Goal: Task Accomplishment & Management: Manage account settings

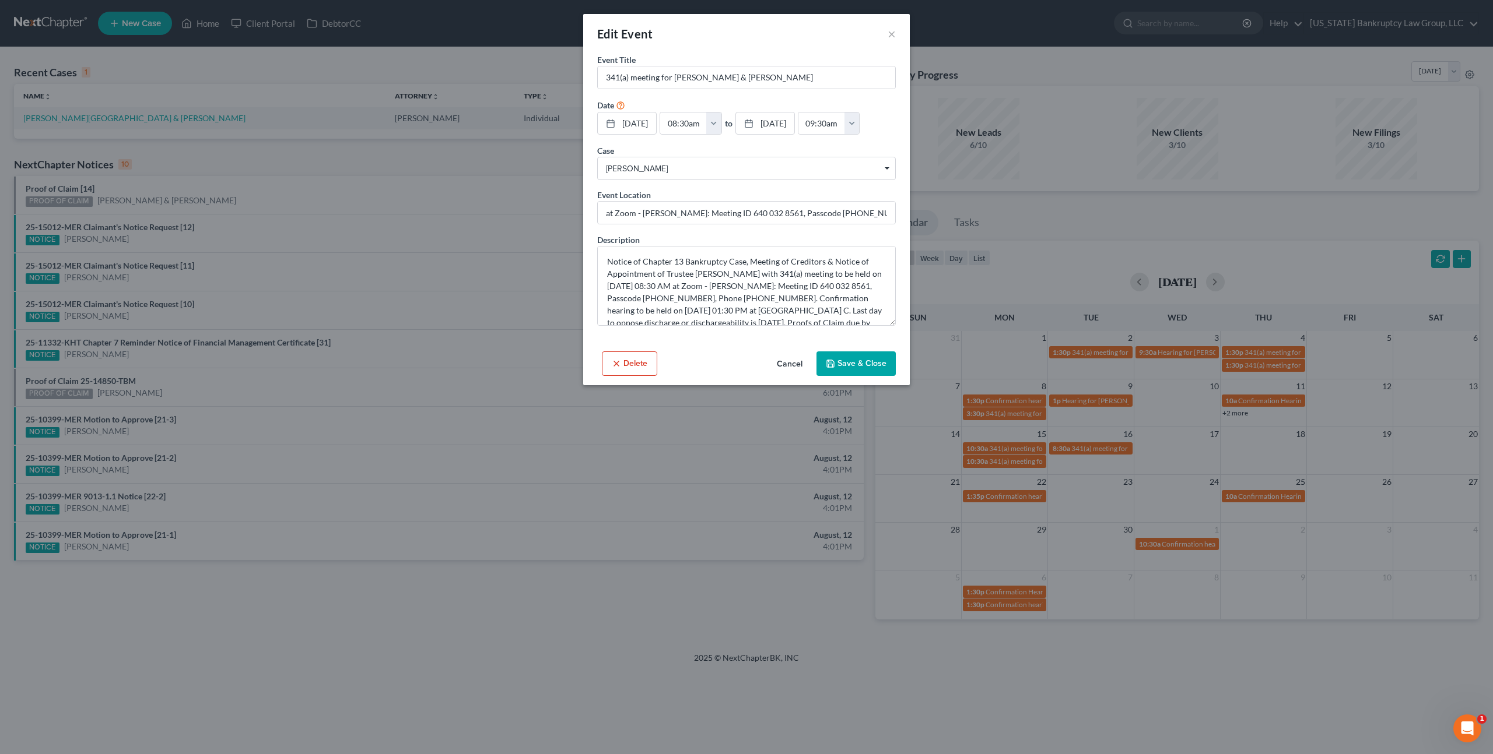
click at [795, 367] on button "Cancel" at bounding box center [789, 364] width 44 height 23
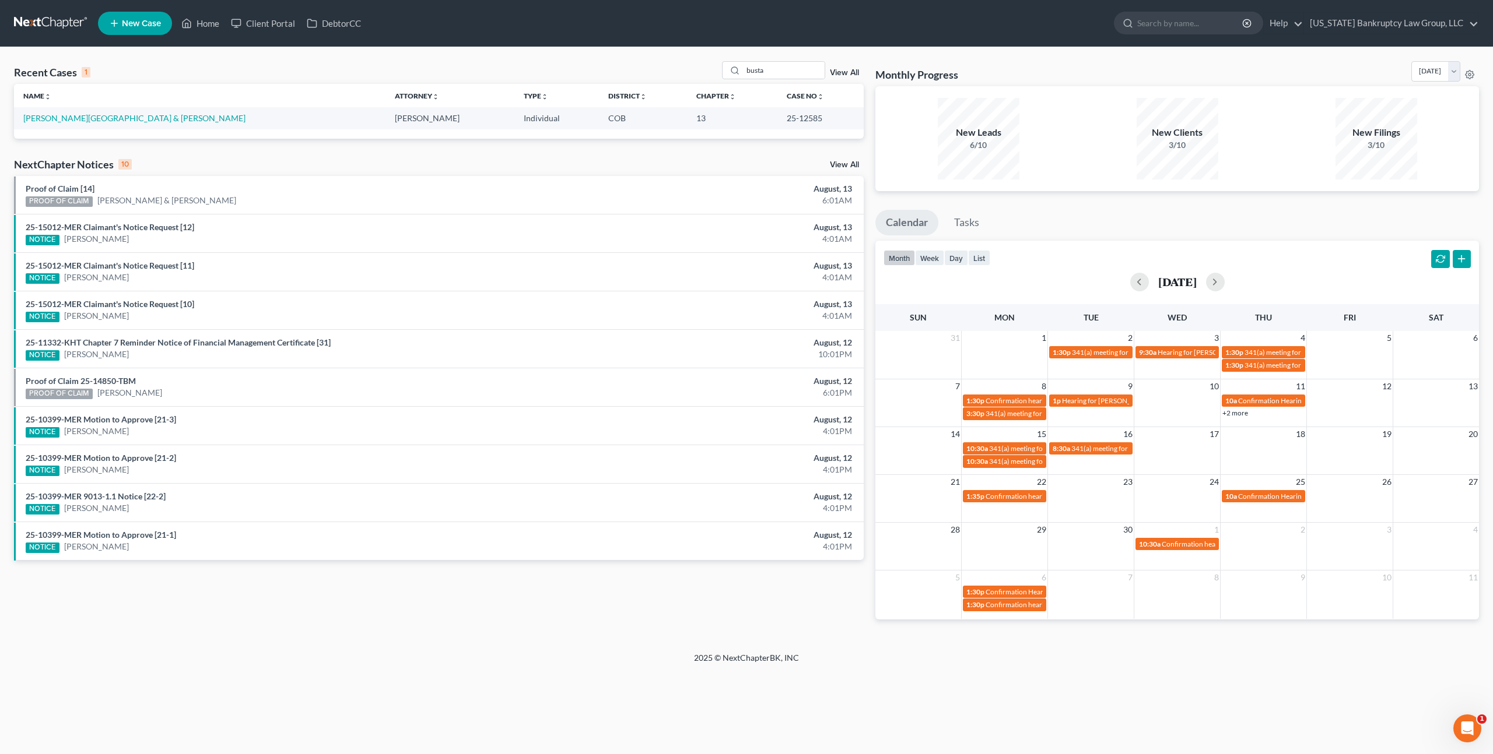
click at [53, 16] on link at bounding box center [51, 23] width 75 height 21
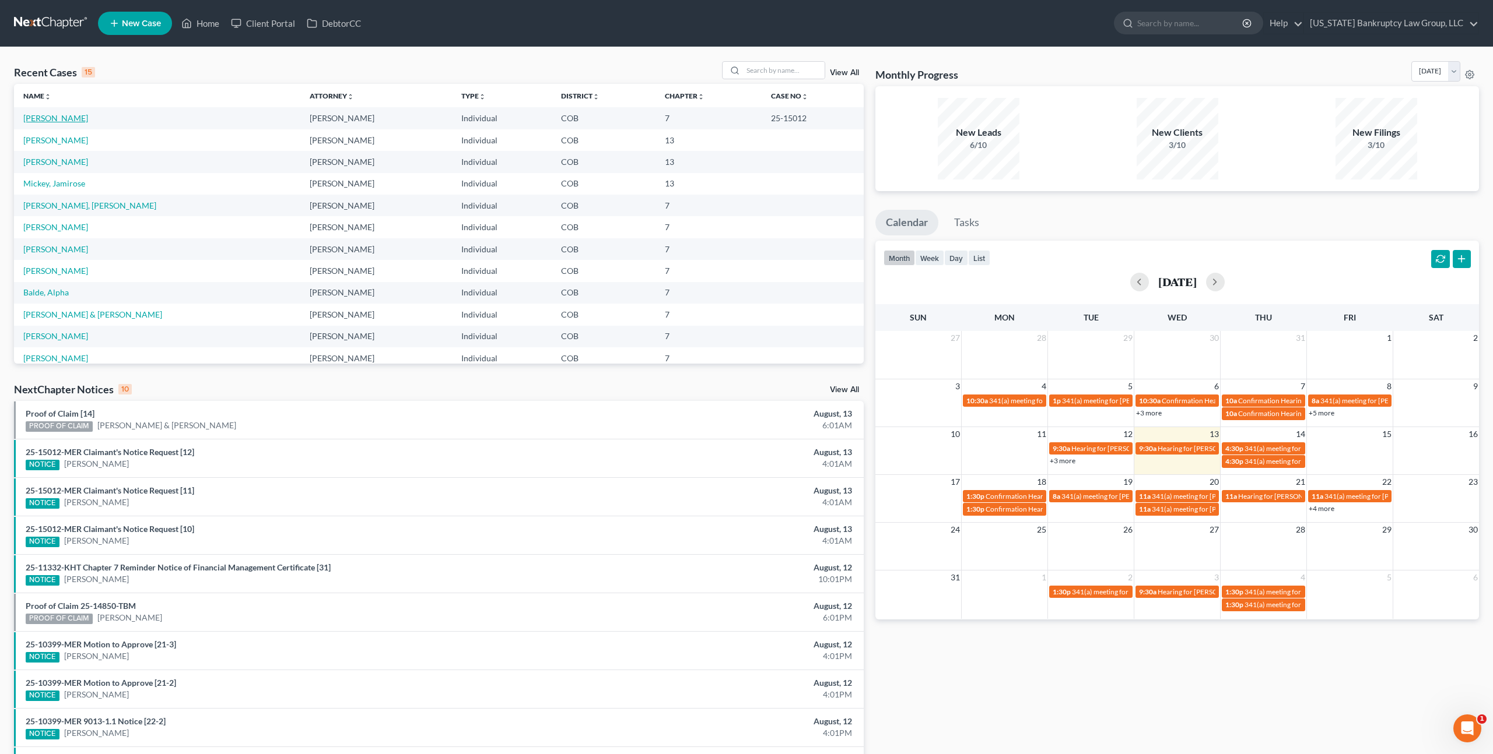
click at [67, 114] on link "[PERSON_NAME]" at bounding box center [55, 118] width 65 height 10
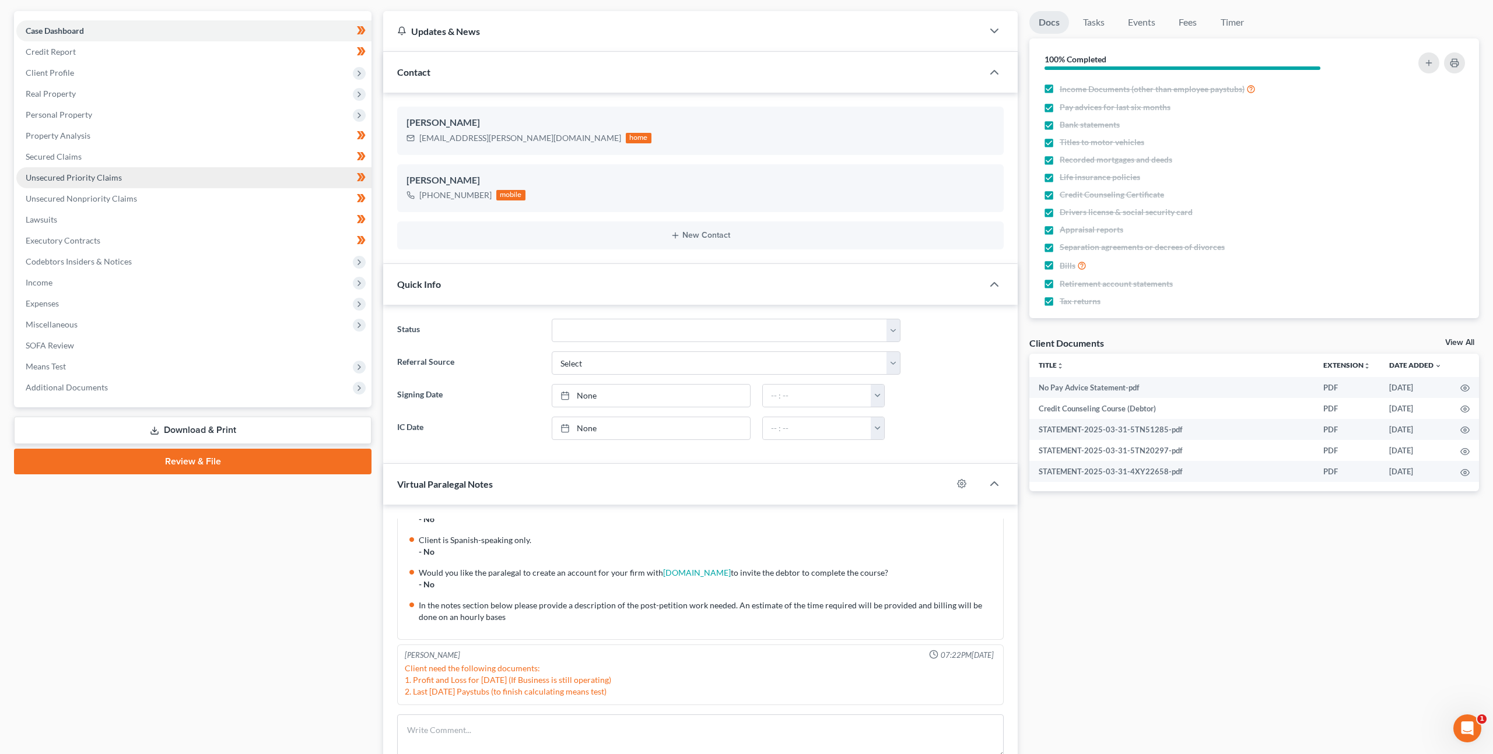
scroll to position [79, 0]
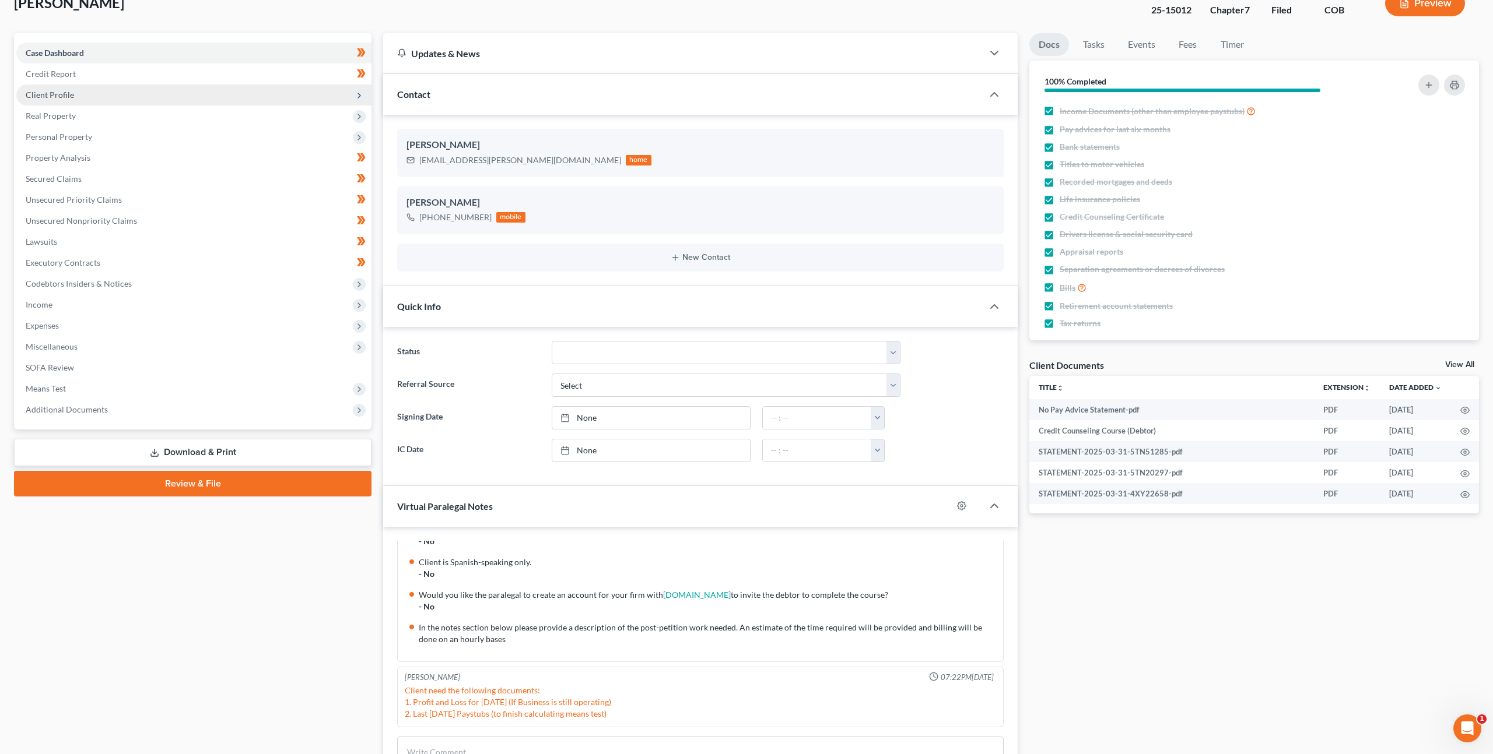
click at [69, 90] on span "Client Profile" at bounding box center [50, 95] width 48 height 10
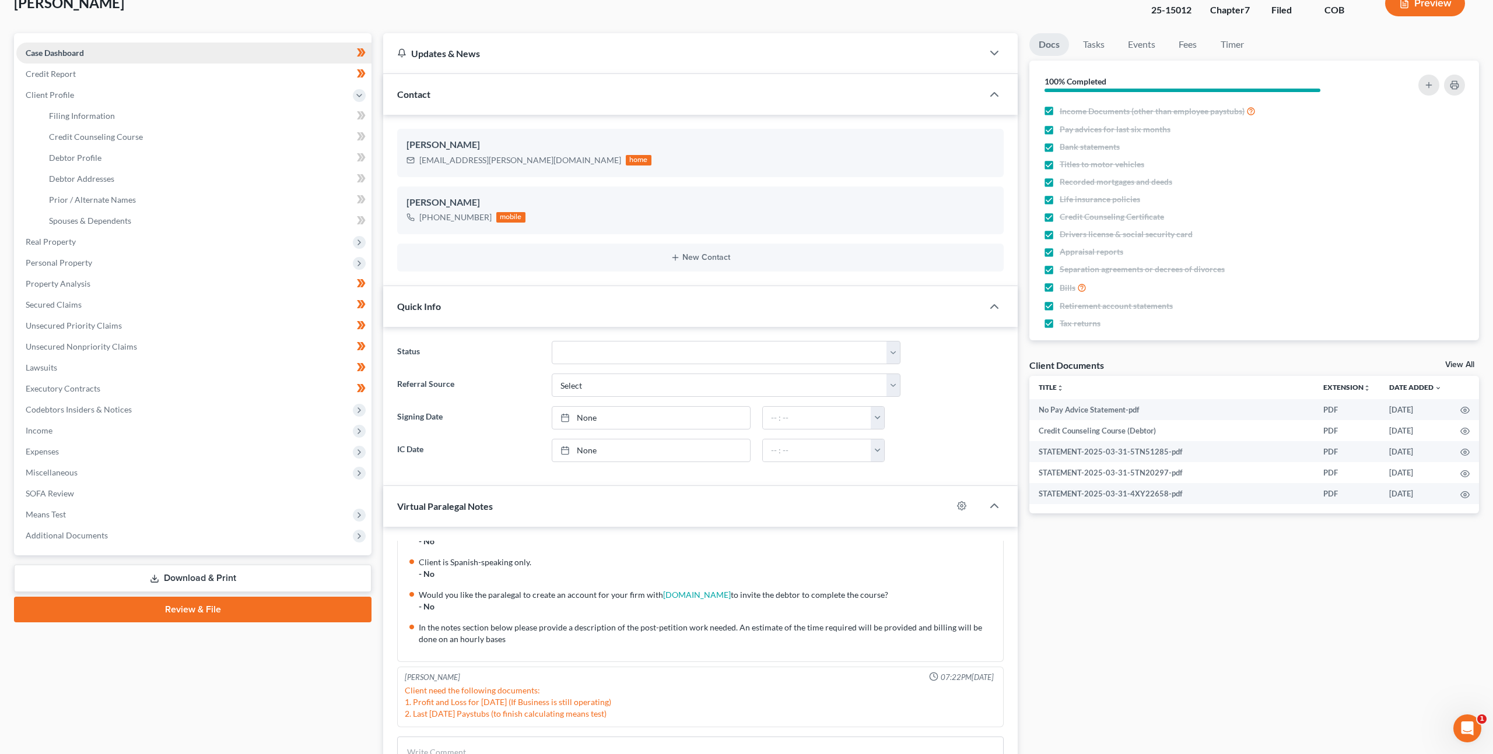
click at [73, 50] on span "Case Dashboard" at bounding box center [55, 53] width 58 height 10
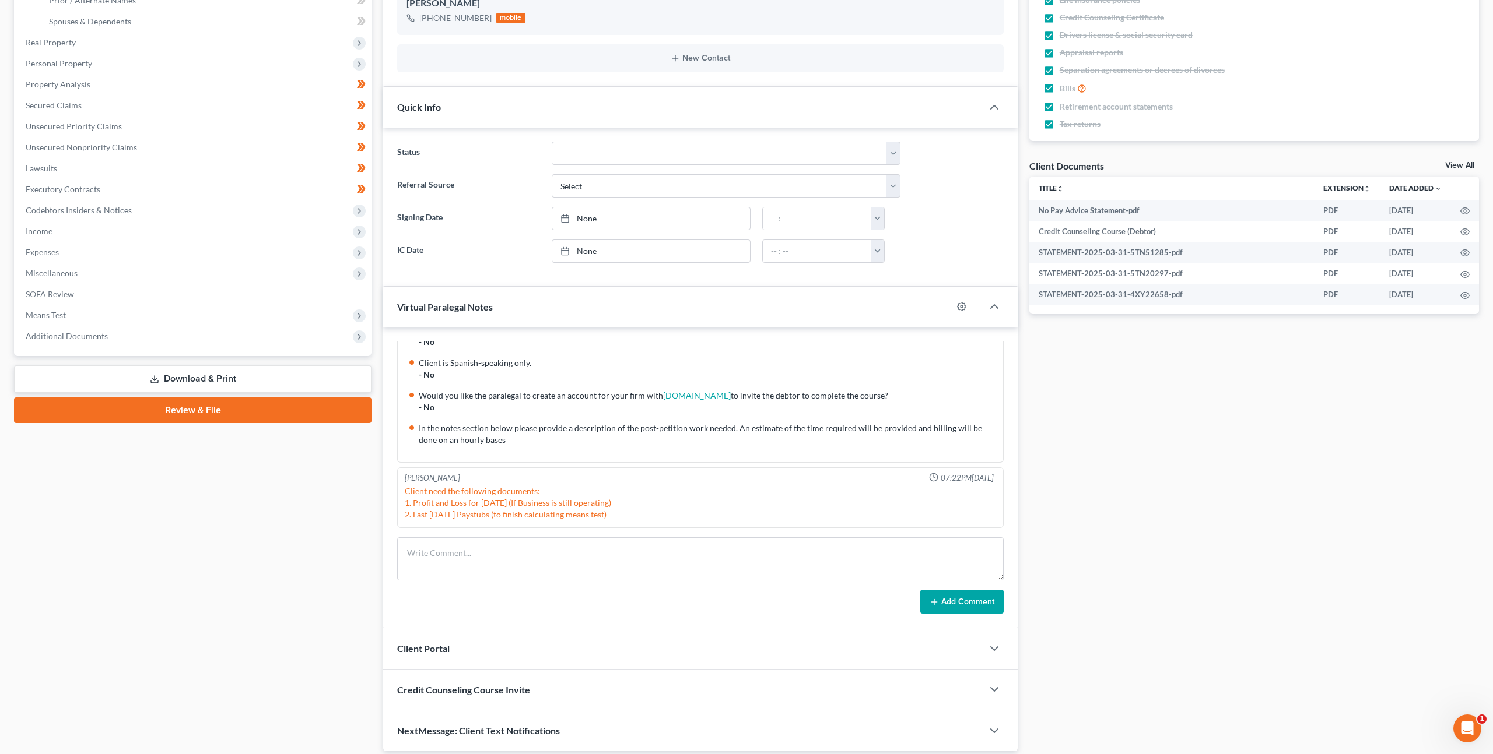
scroll to position [291, 0]
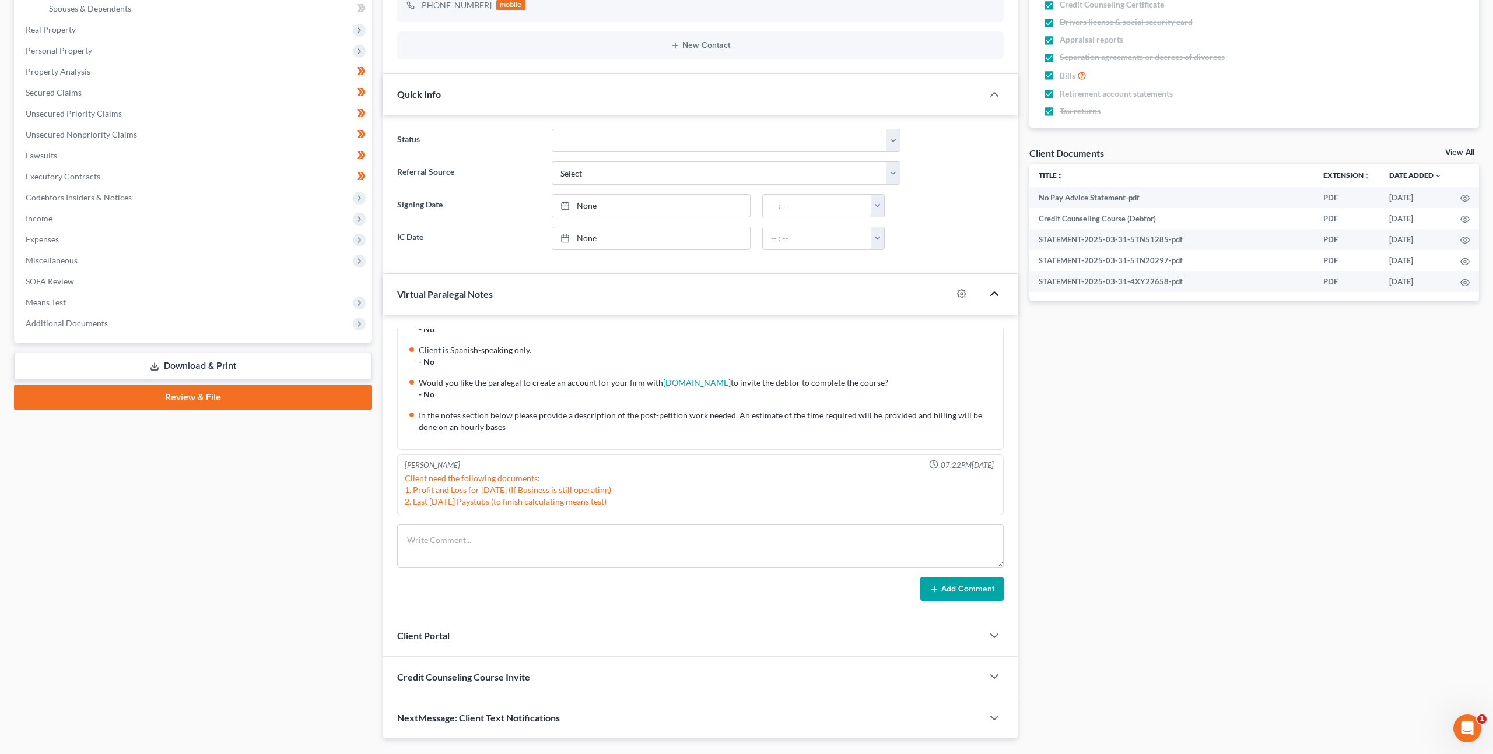
click at [994, 294] on icon "button" at bounding box center [994, 294] width 14 height 14
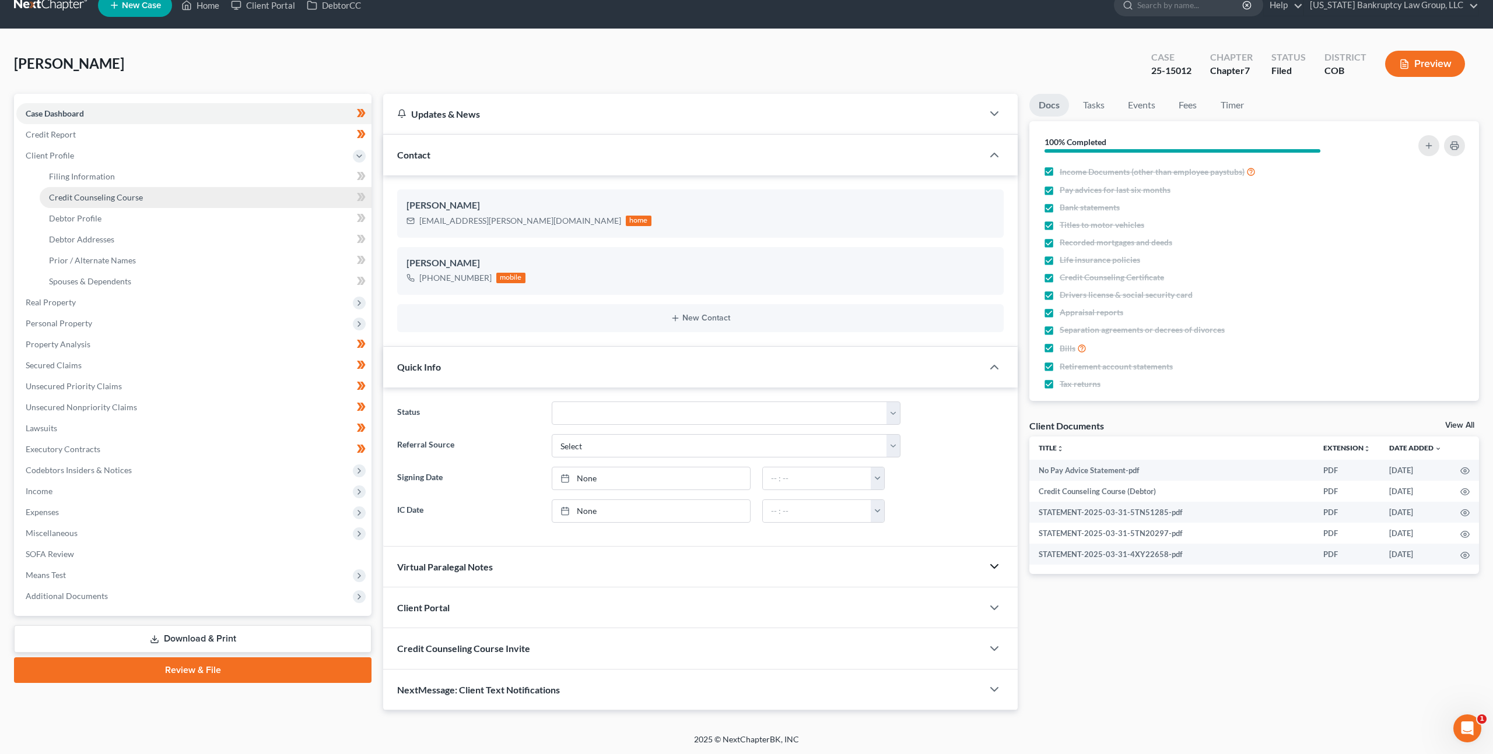
scroll to position [0, 0]
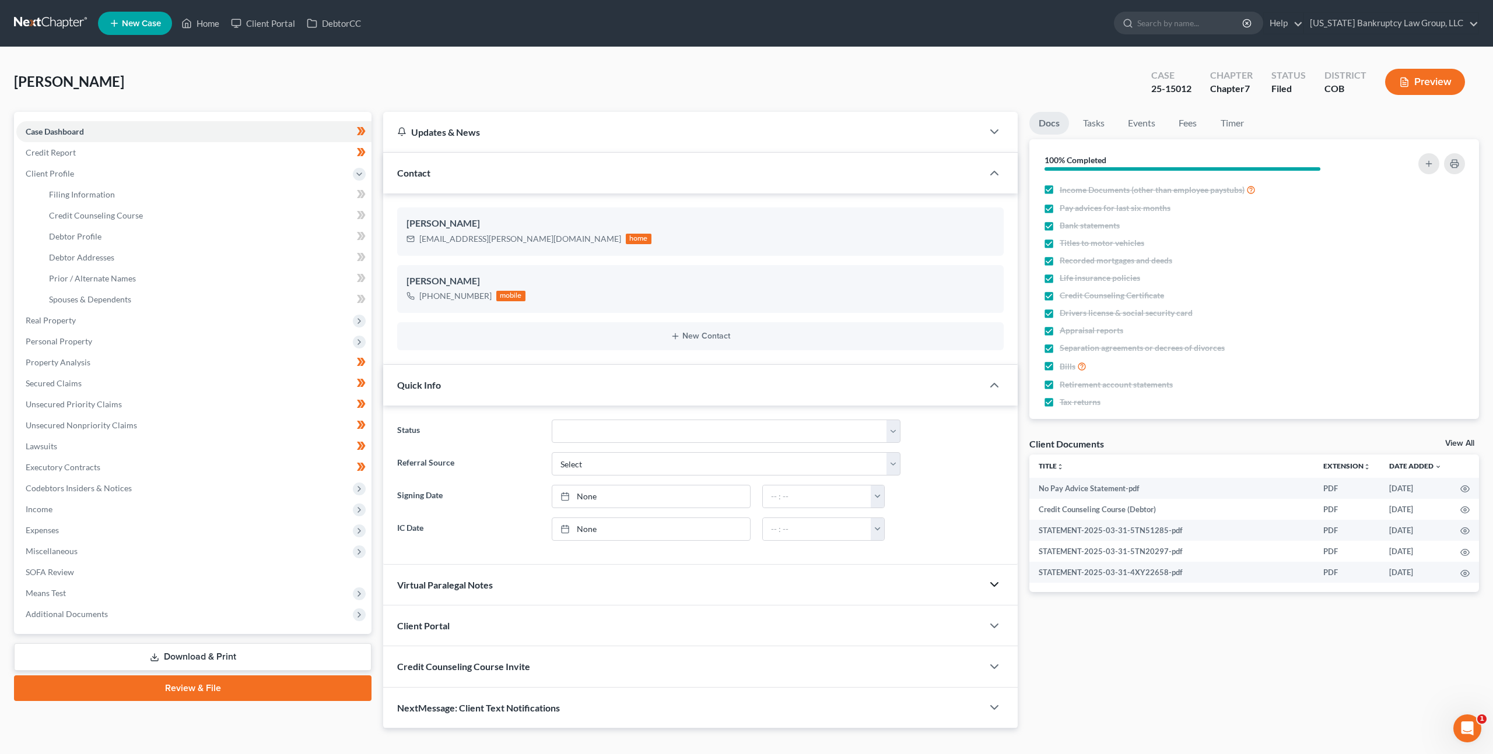
click at [45, 21] on link at bounding box center [51, 23] width 75 height 21
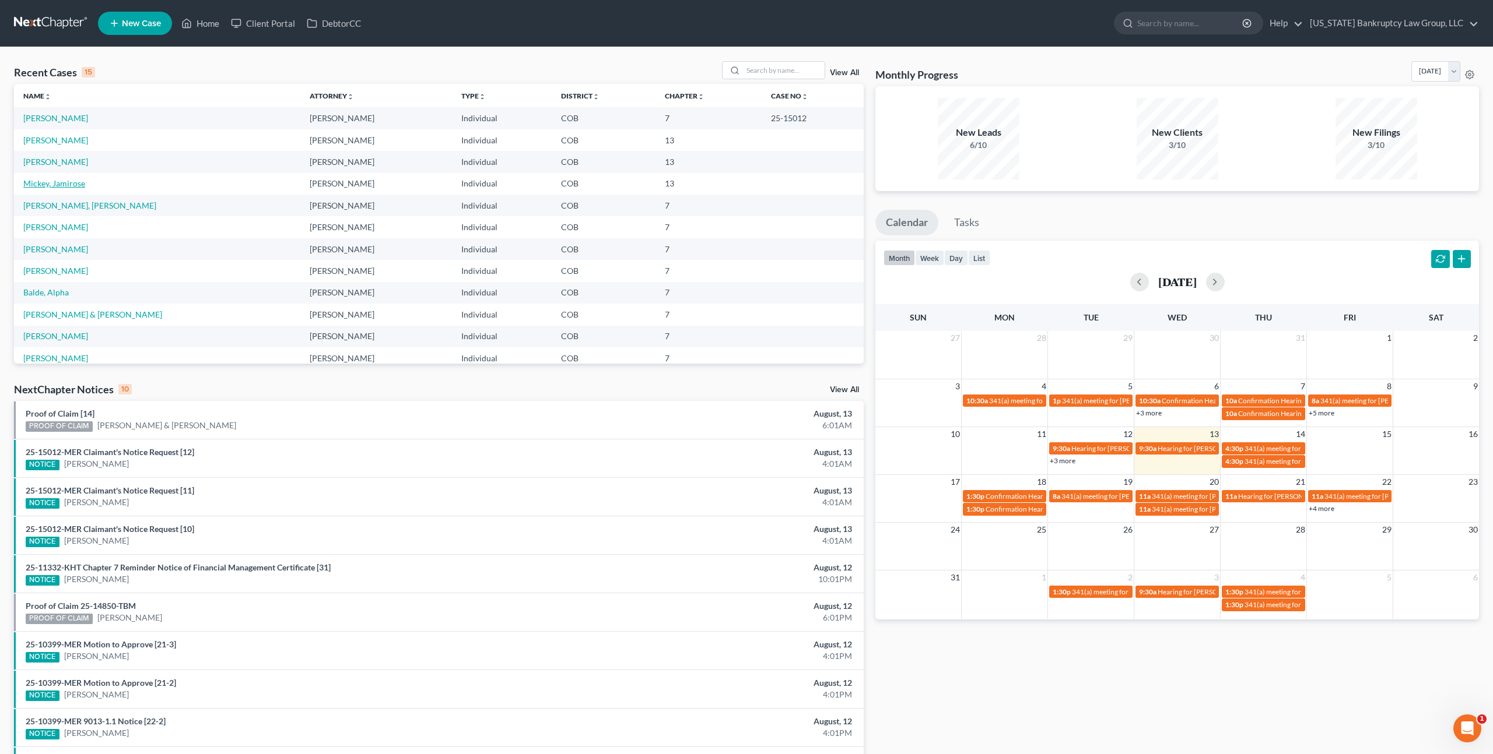
click at [65, 180] on link "Mickey, Jamirose" at bounding box center [54, 183] width 62 height 10
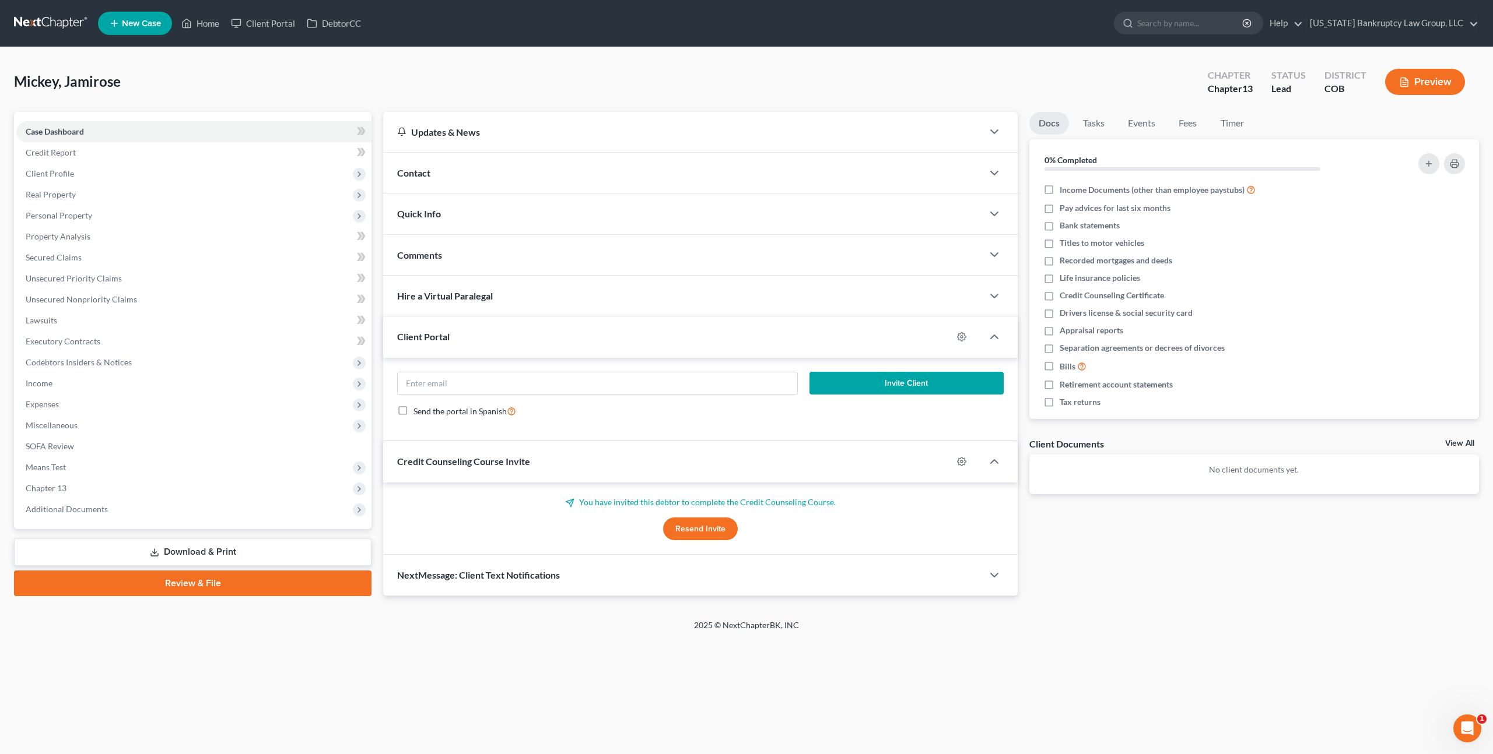
click at [557, 259] on div "Comments" at bounding box center [682, 255] width 599 height 40
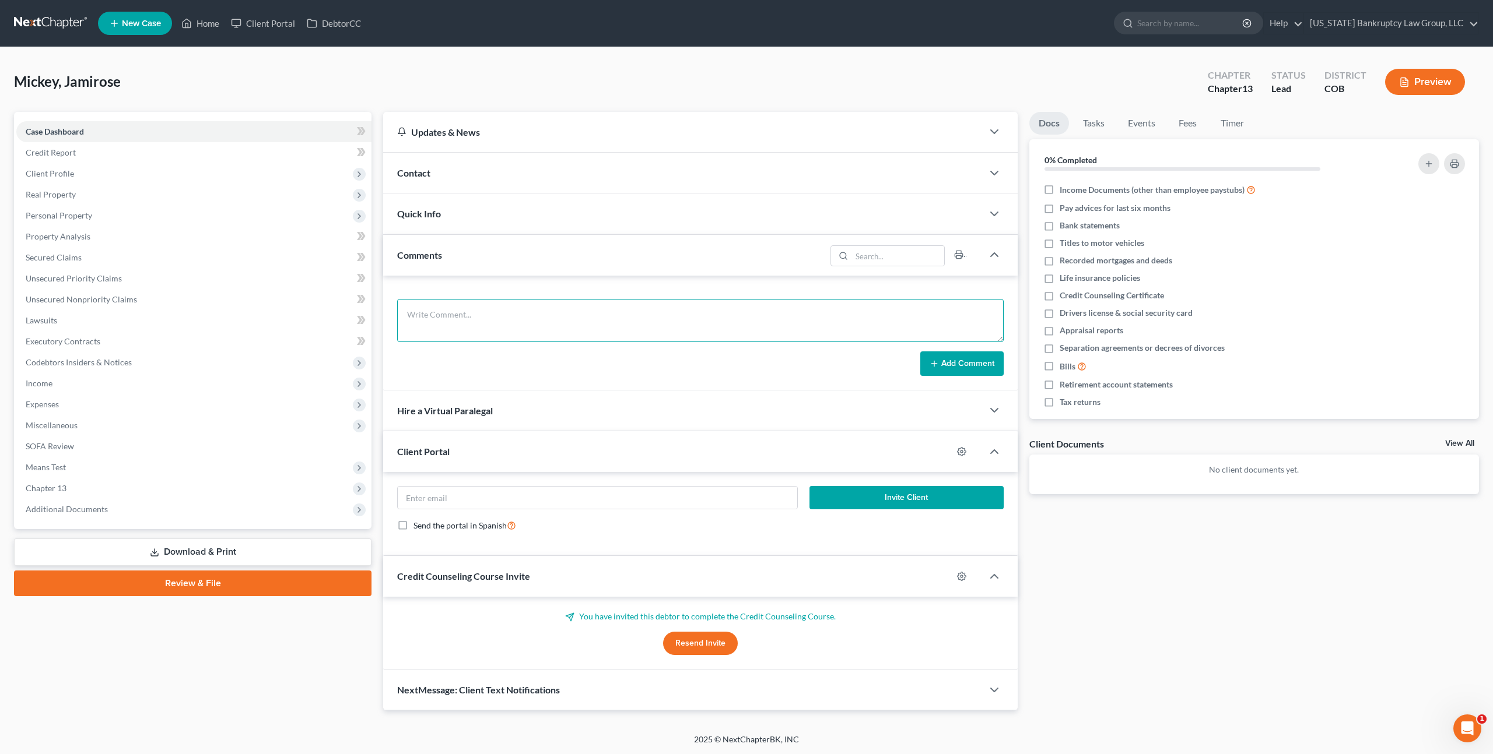
click at [538, 327] on textarea at bounding box center [700, 320] width 606 height 43
